Goal: Check status: Check status

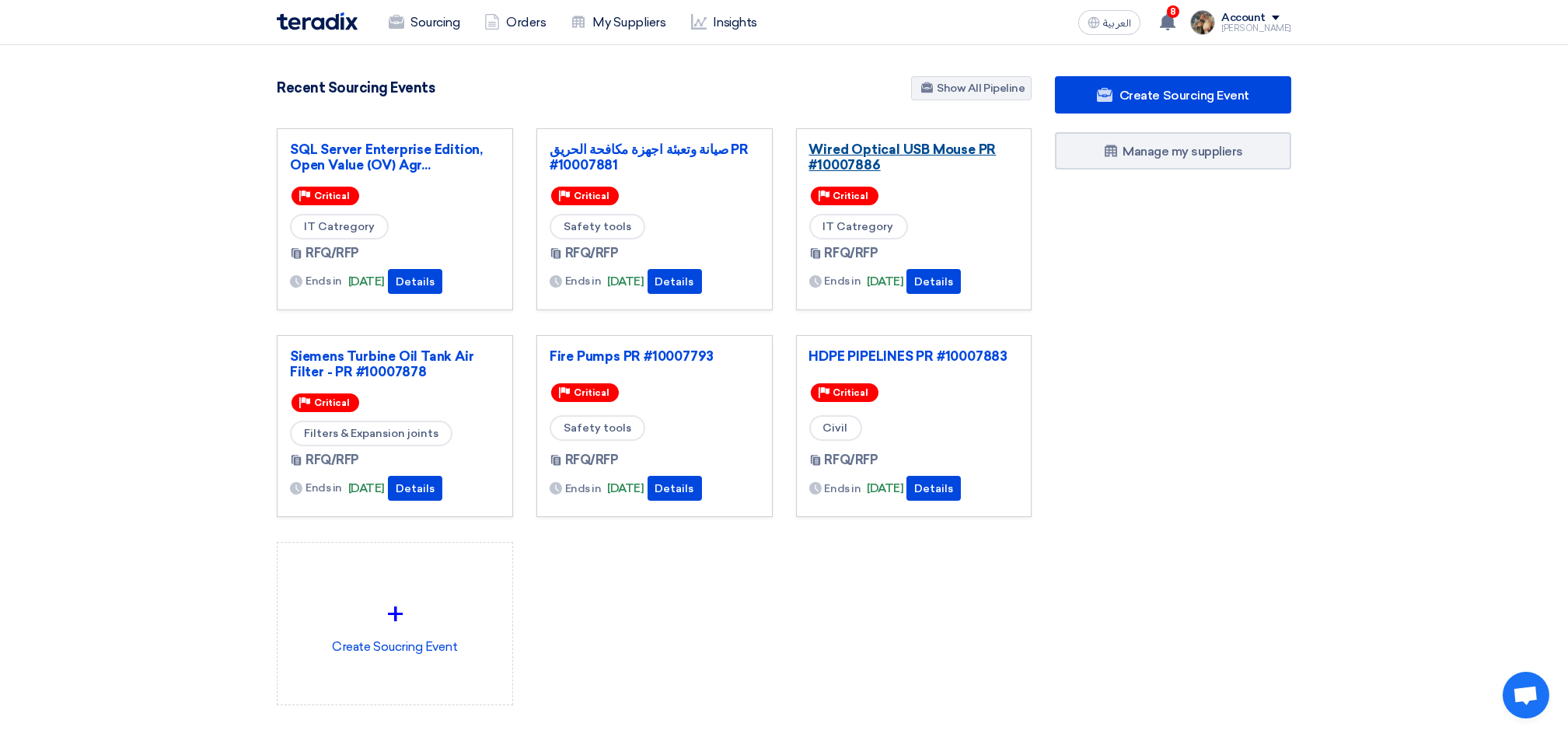
click at [862, 151] on link "Wired Optical USB Mouse PR #10007886" at bounding box center [914, 157] width 210 height 31
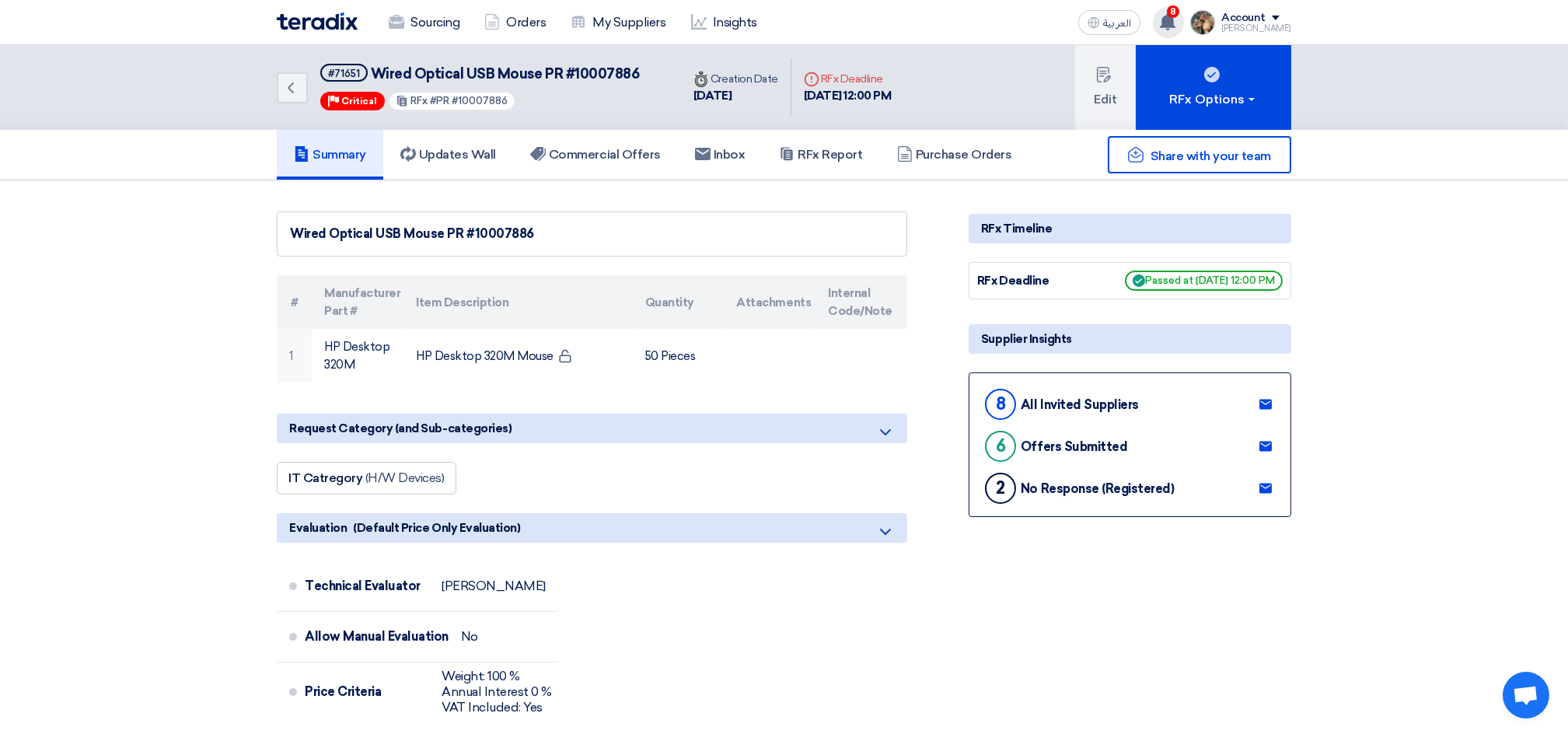
click at [1176, 23] on icon at bounding box center [1168, 22] width 17 height 17
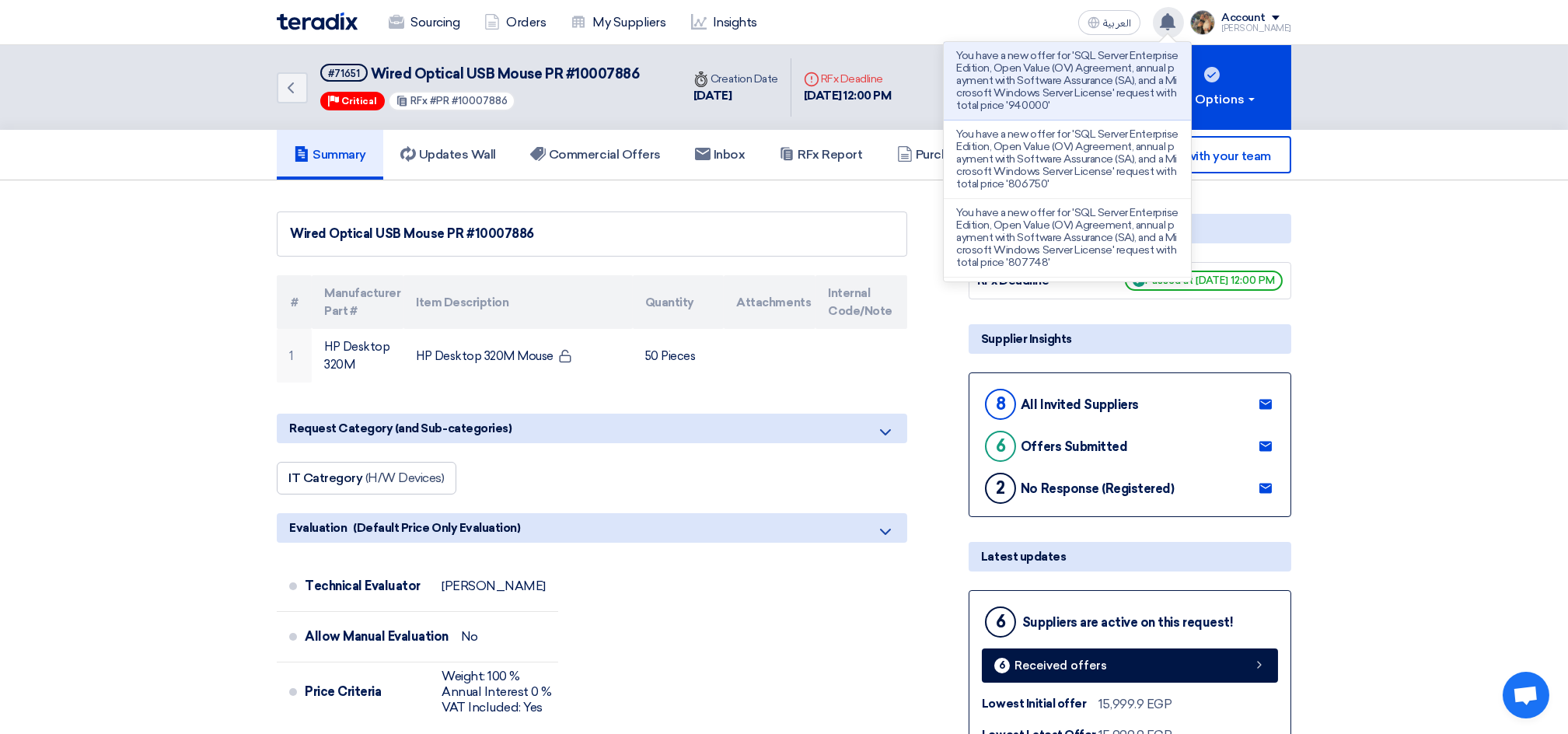
click at [1175, 29] on icon at bounding box center [1168, 22] width 17 height 17
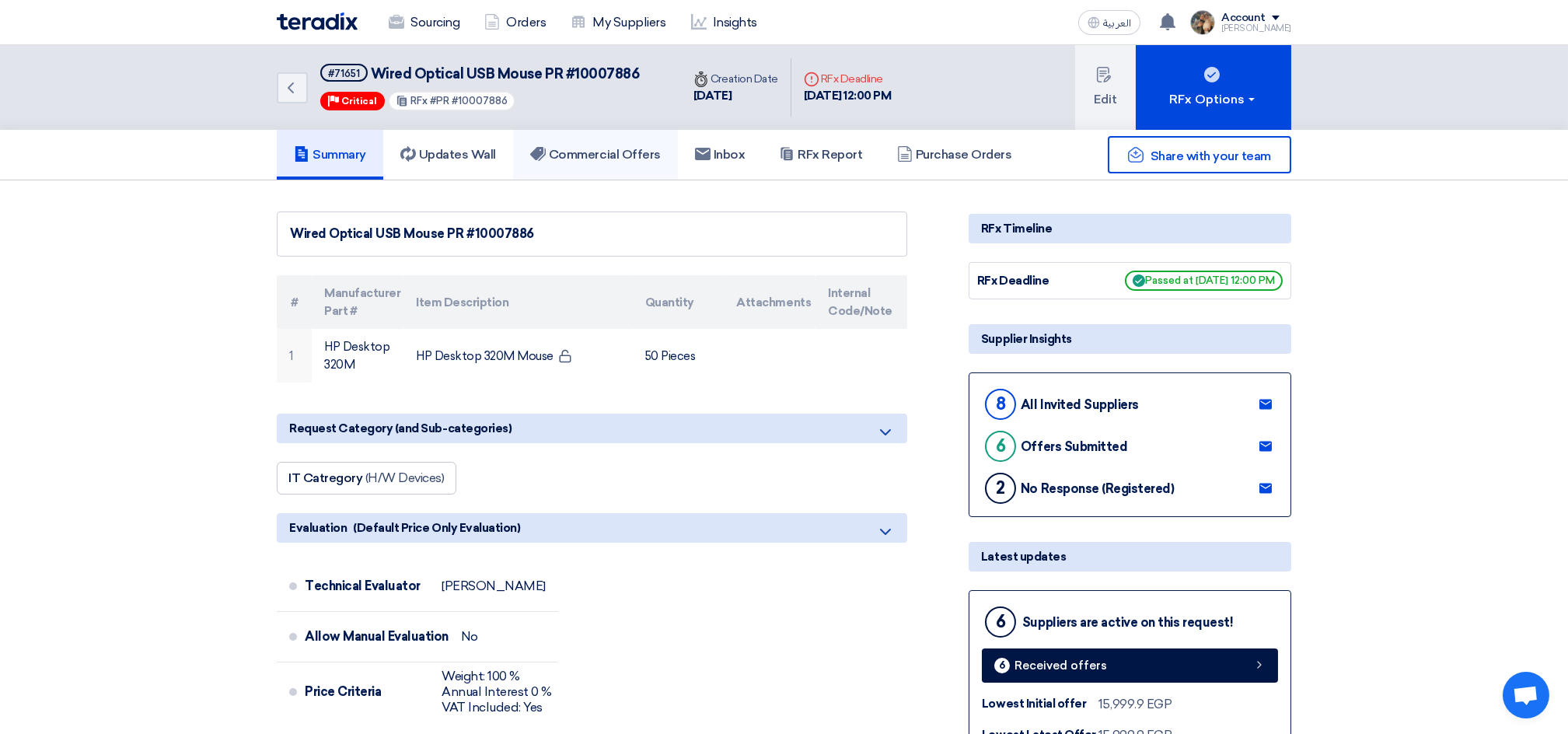
click at [551, 153] on h5 "Commercial Offers" at bounding box center [595, 155] width 131 height 16
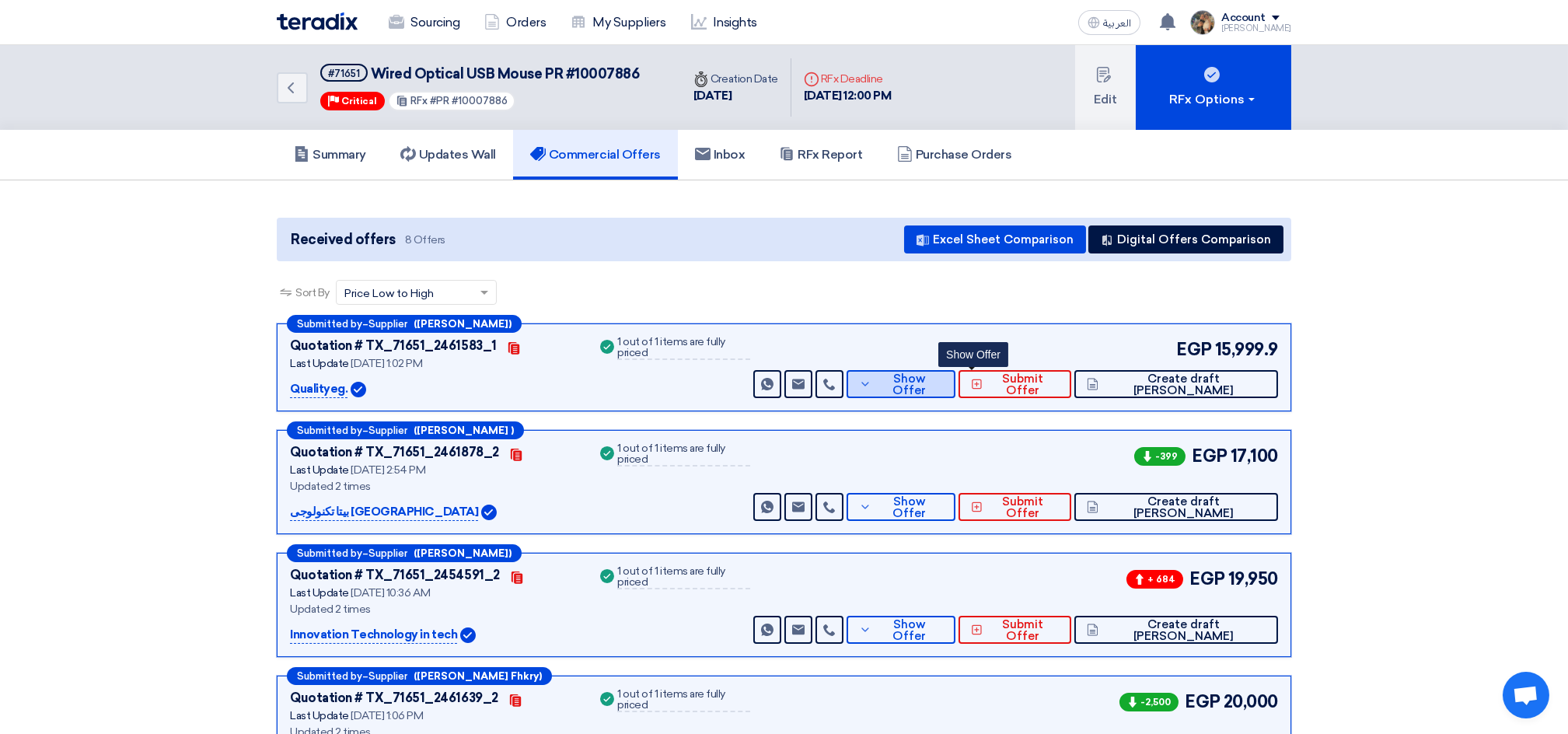
click at [943, 380] on span "Show Offer" at bounding box center [909, 385] width 68 height 24
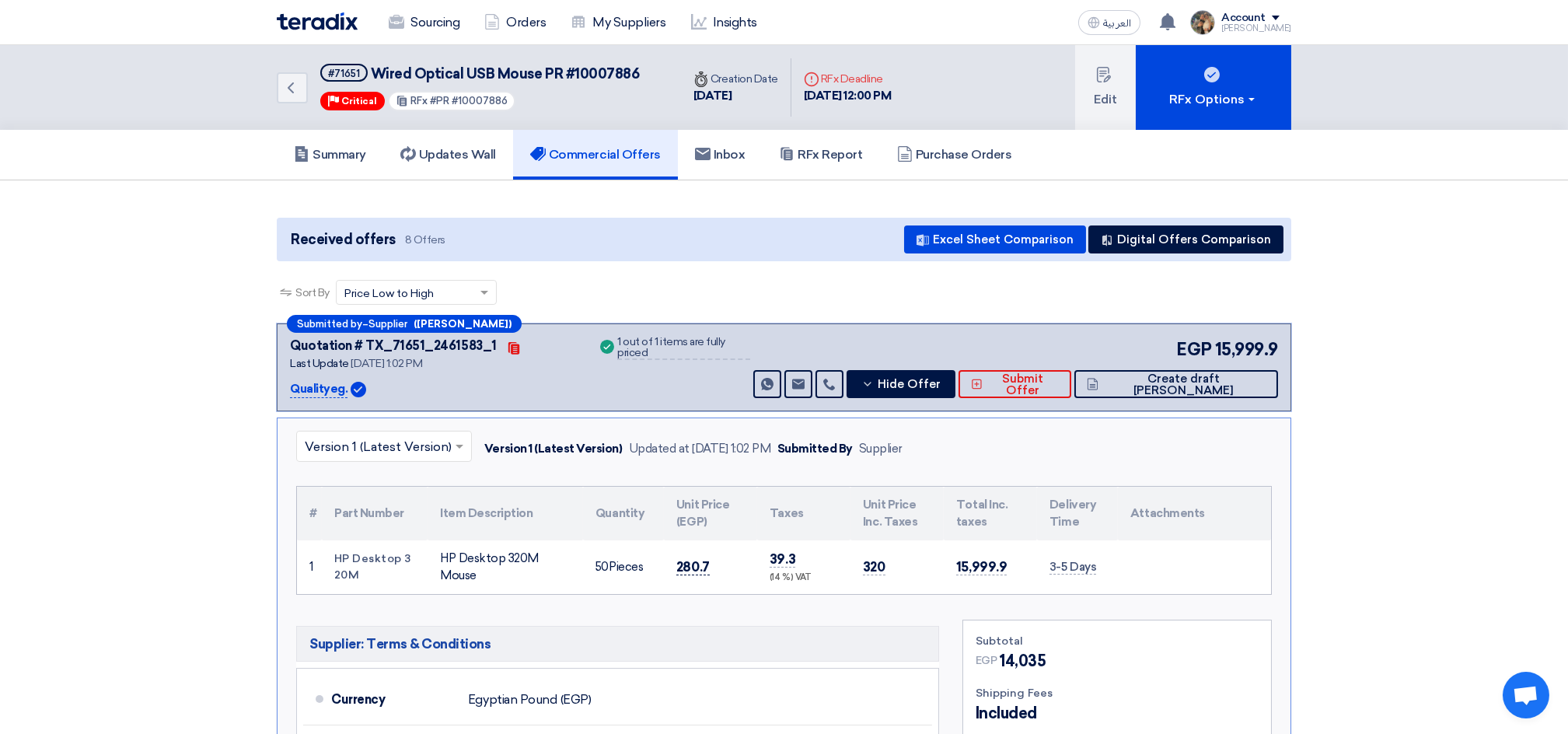
click at [689, 564] on span "280.7" at bounding box center [693, 567] width 34 height 16
click at [690, 564] on span "280.7" at bounding box center [693, 567] width 34 height 16
copy span "280.7"
click at [404, 449] on input "text" at bounding box center [376, 448] width 143 height 26
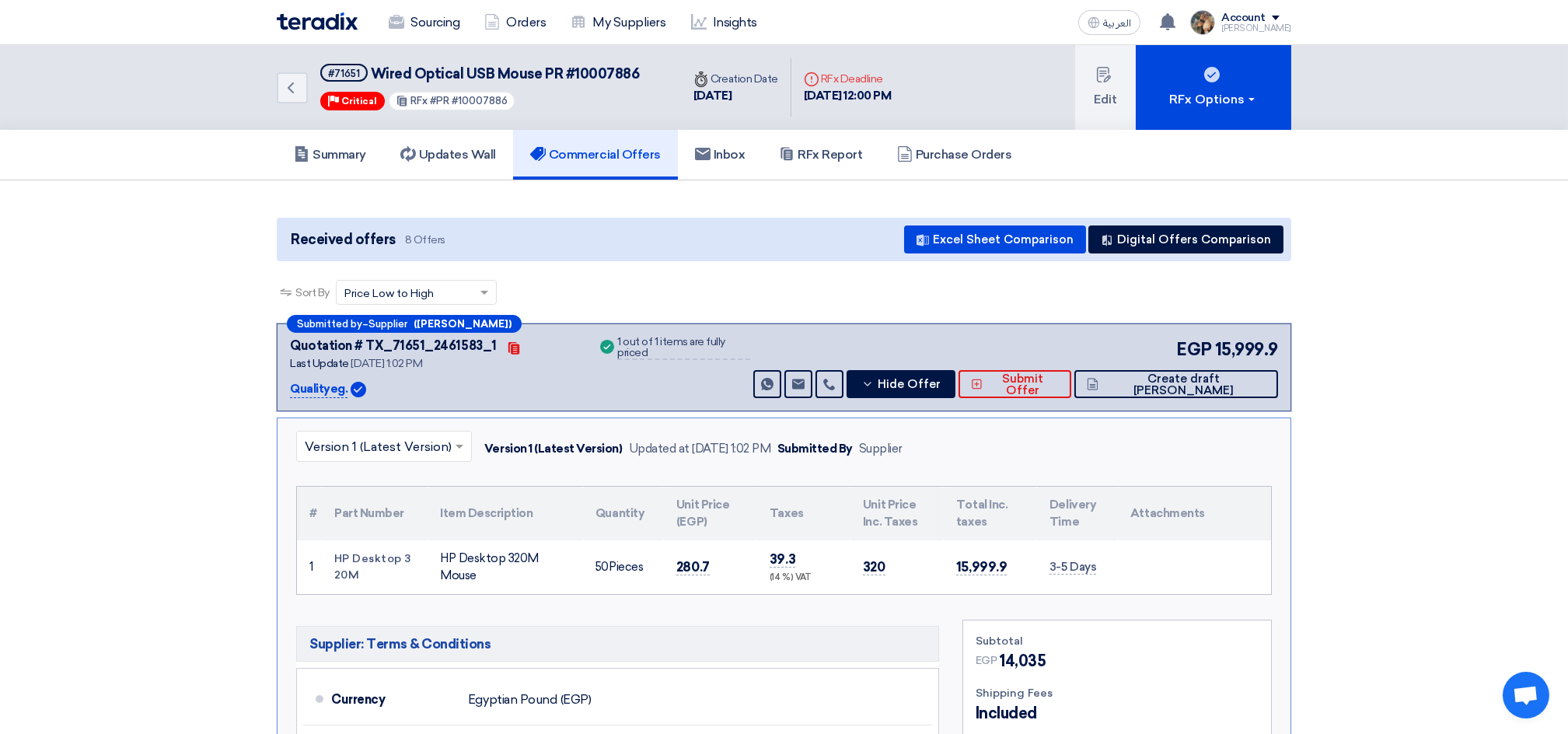
click at [387, 72] on span "Wired Optical USB Mouse PR #10007886" at bounding box center [505, 74] width 269 height 17
drag, startPoint x: 387, startPoint y: 72, endPoint x: 502, endPoint y: 71, distance: 115.0
click at [502, 71] on span "Wired Optical USB Mouse PR #10007886" at bounding box center [505, 74] width 269 height 17
copy span "Wired Optical USB Mouse"
